Goal: Transaction & Acquisition: Download file/media

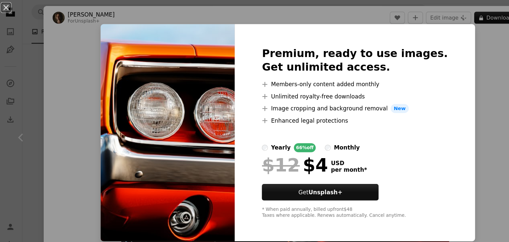
scroll to position [35, 0]
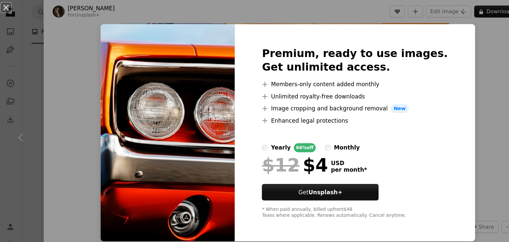
click at [412, 45] on div "An X shape Premium, ready to use images. Get unlimited access. A plus sign Memb…" at bounding box center [254, 121] width 509 height 242
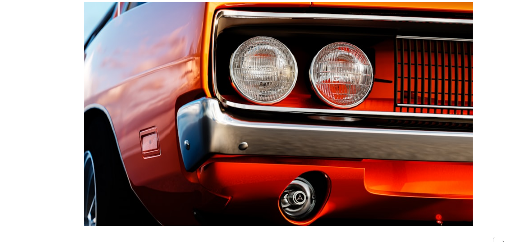
scroll to position [1135, 0]
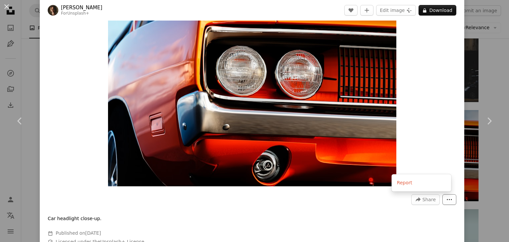
click at [445, 202] on button "More Actions" at bounding box center [449, 199] width 14 height 11
click at [5, 5] on button "An X shape" at bounding box center [7, 7] width 8 height 8
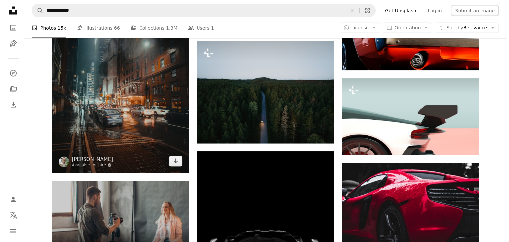
scroll to position [1225, 0]
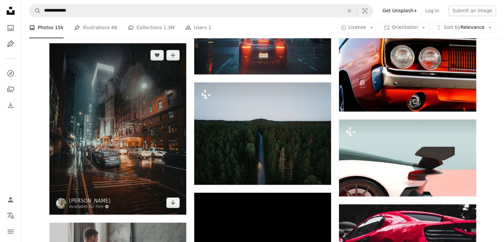
click at [80, 115] on img at bounding box center [117, 128] width 137 height 171
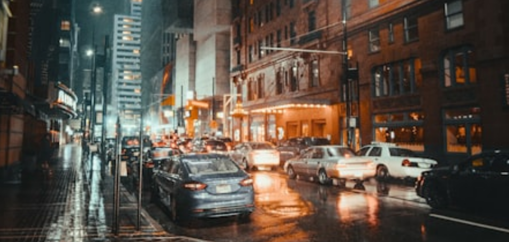
scroll to position [1225, 0]
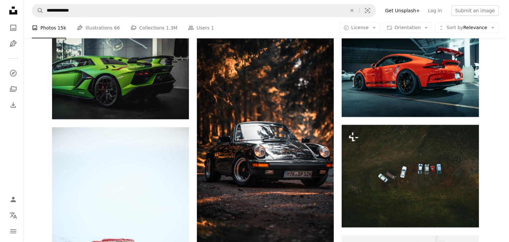
scroll to position [1704, 0]
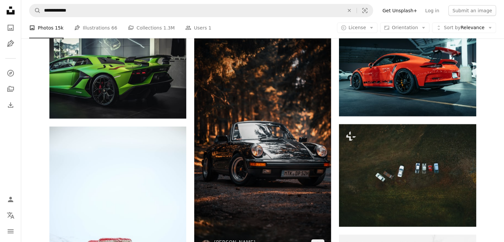
click at [247, 104] on img at bounding box center [262, 135] width 137 height 244
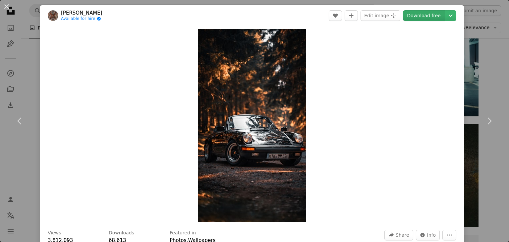
click at [415, 16] on link "Download free" at bounding box center [424, 15] width 42 height 11
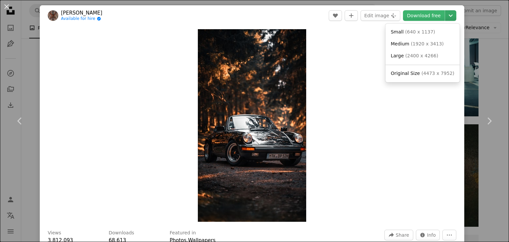
click at [449, 16] on icon "Chevron down" at bounding box center [450, 16] width 11 height 8
click at [414, 75] on span "Original Size" at bounding box center [405, 73] width 29 height 5
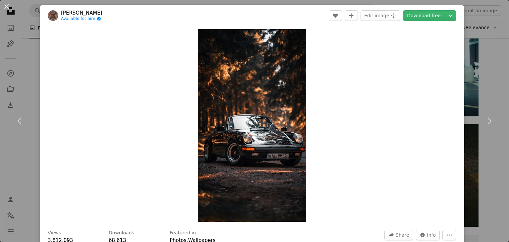
click at [411, 96] on div "Zoom in" at bounding box center [252, 125] width 425 height 199
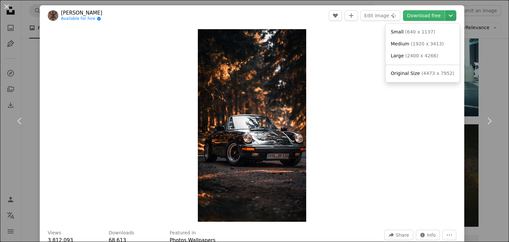
click at [445, 15] on icon "Chevron down" at bounding box center [450, 16] width 11 height 8
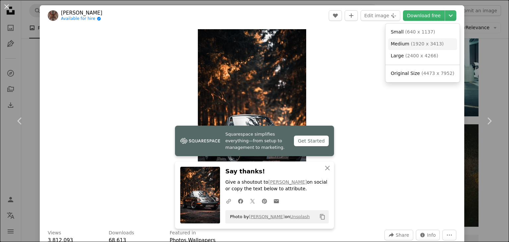
click at [425, 39] on link "Medium ( 1920 x 3413 )" at bounding box center [422, 44] width 69 height 12
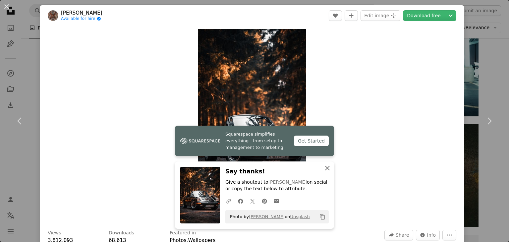
click at [325, 167] on icon "button" at bounding box center [327, 168] width 5 height 5
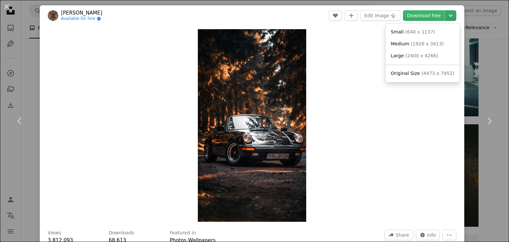
click at [447, 17] on icon "Chevron down" at bounding box center [450, 16] width 11 height 8
click at [434, 52] on link "Large ( 2400 x 4266 )" at bounding box center [422, 56] width 69 height 12
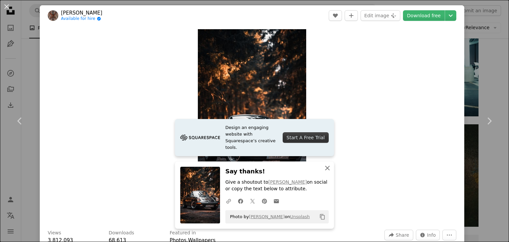
click at [325, 166] on icon "button" at bounding box center [327, 168] width 5 height 5
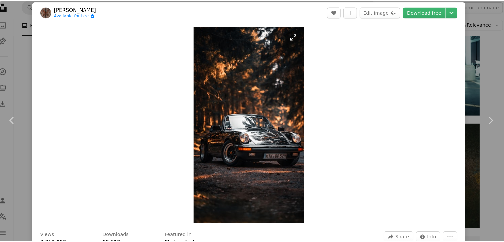
scroll to position [1704, 0]
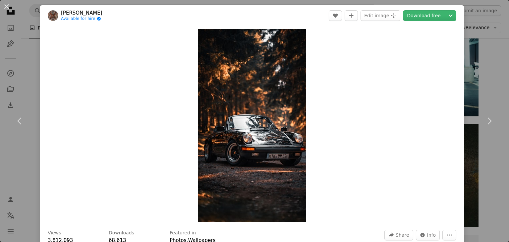
click at [442, 168] on div "Zoom in" at bounding box center [252, 125] width 425 height 199
click at [6, 5] on button "An X shape" at bounding box center [7, 7] width 8 height 8
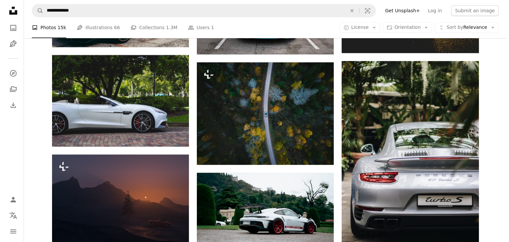
scroll to position [2955, 0]
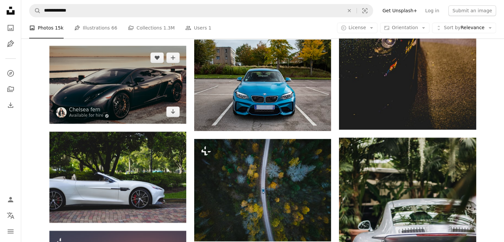
click at [133, 89] on img at bounding box center [117, 85] width 137 height 78
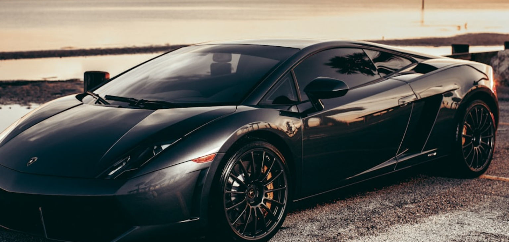
scroll to position [2955, 0]
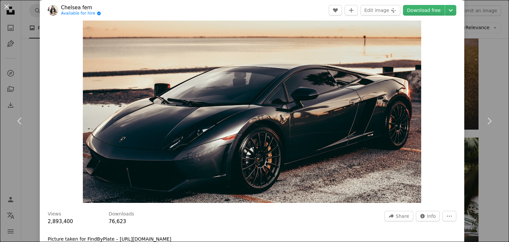
click at [453, 8] on header "Chelsea fern Available for hire A checkmark inside of a circle A heart A plus s…" at bounding box center [252, 10] width 425 height 21
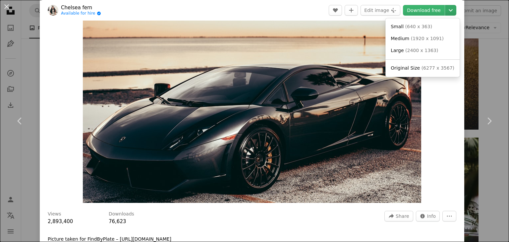
click at [446, 6] on icon "Chevron down" at bounding box center [450, 10] width 11 height 8
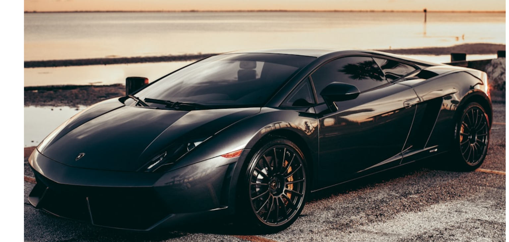
scroll to position [7, 0]
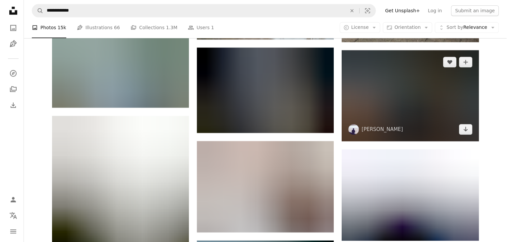
scroll to position [3255, 0]
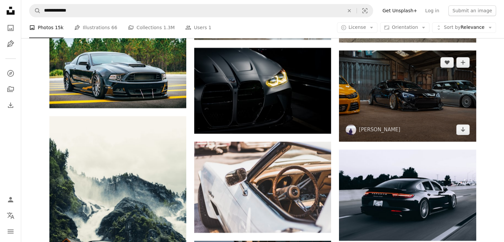
click at [387, 118] on img at bounding box center [407, 95] width 137 height 91
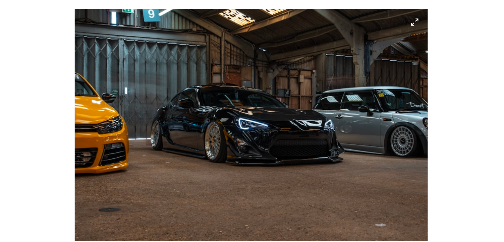
scroll to position [3255, 0]
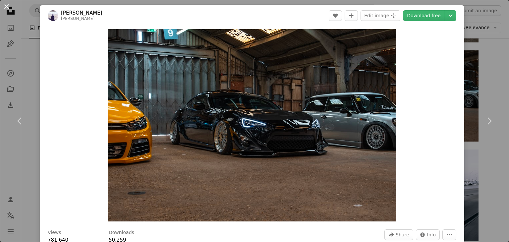
click at [5, 6] on button "An X shape" at bounding box center [7, 7] width 8 height 8
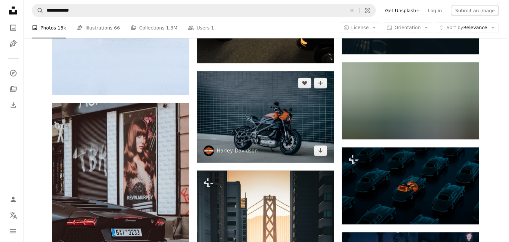
scroll to position [4042, 0]
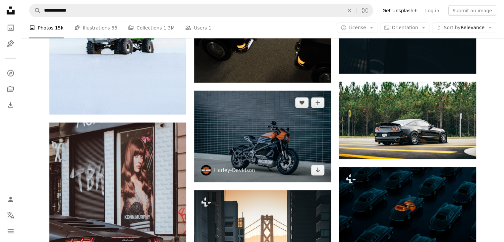
click at [266, 129] on img at bounding box center [262, 136] width 137 height 91
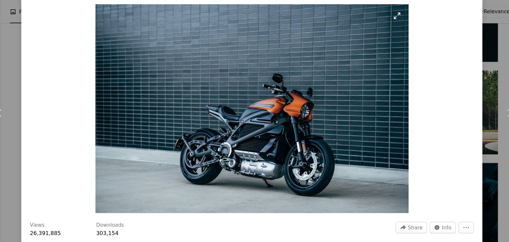
scroll to position [4042, 0]
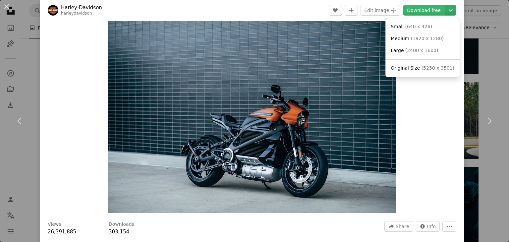
click at [446, 10] on icon "Chevron down" at bounding box center [450, 10] width 11 height 8
click at [442, 66] on span "( 5250 x 3501 )" at bounding box center [438, 67] width 33 height 5
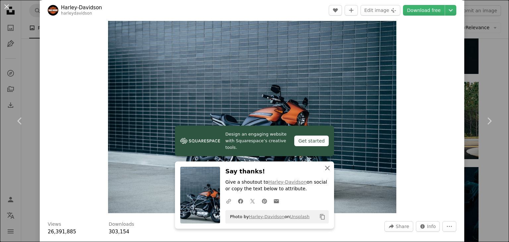
click at [326, 167] on icon "button" at bounding box center [327, 168] width 5 height 5
